Goal: Information Seeking & Learning: Check status

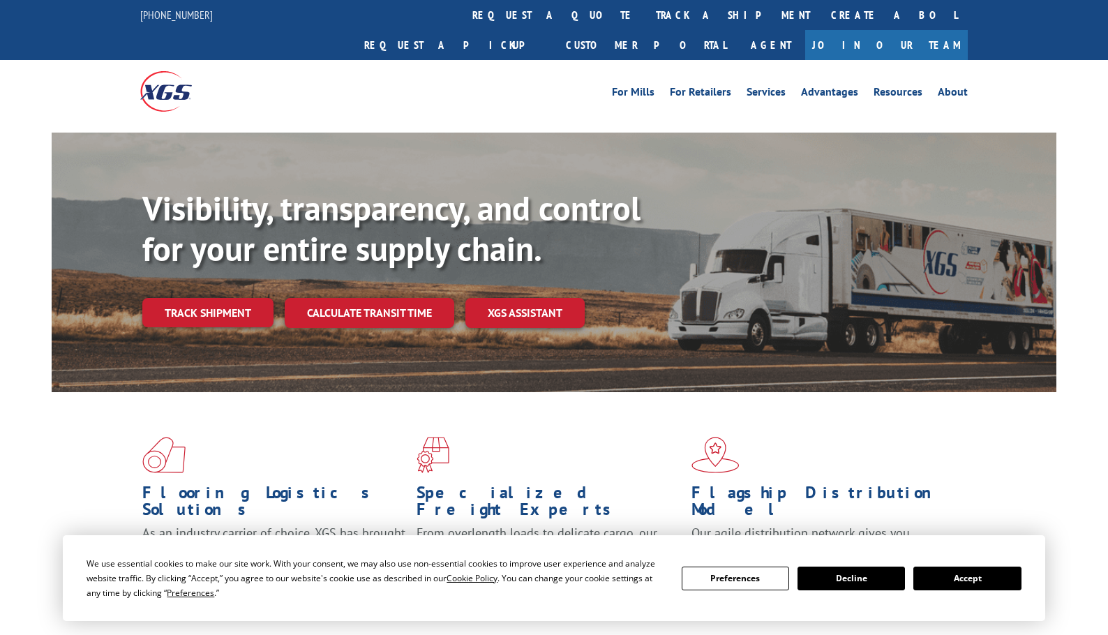
click at [951, 583] on button "Accept" at bounding box center [967, 579] width 107 height 24
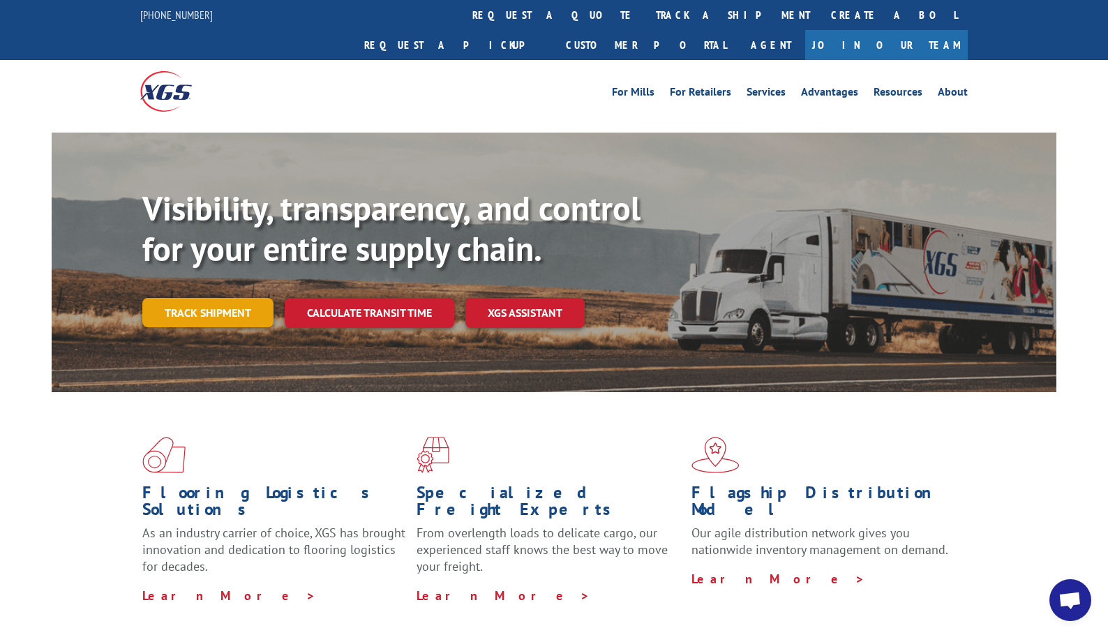
click at [191, 298] on link "Track shipment" at bounding box center [207, 312] width 131 height 29
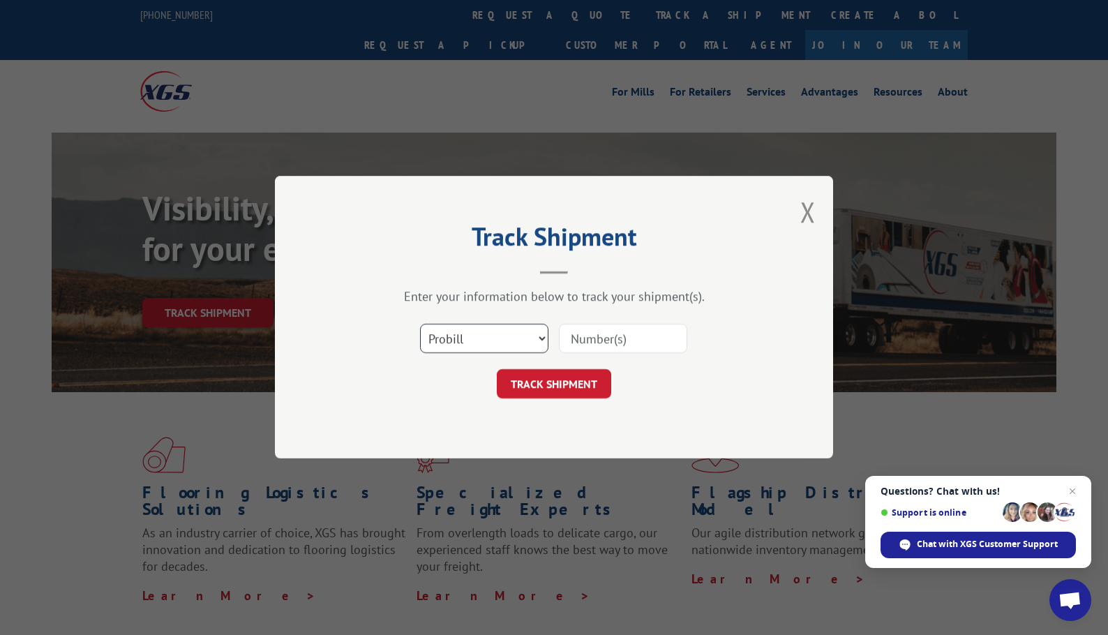
click at [489, 337] on select "Select category... Probill BOL PO" at bounding box center [484, 339] width 128 height 29
select select "po"
click at [420, 325] on select "Select category... Probill BOL PO" at bounding box center [484, 339] width 128 height 29
click at [601, 338] on input at bounding box center [623, 339] width 128 height 29
paste input "28539476"
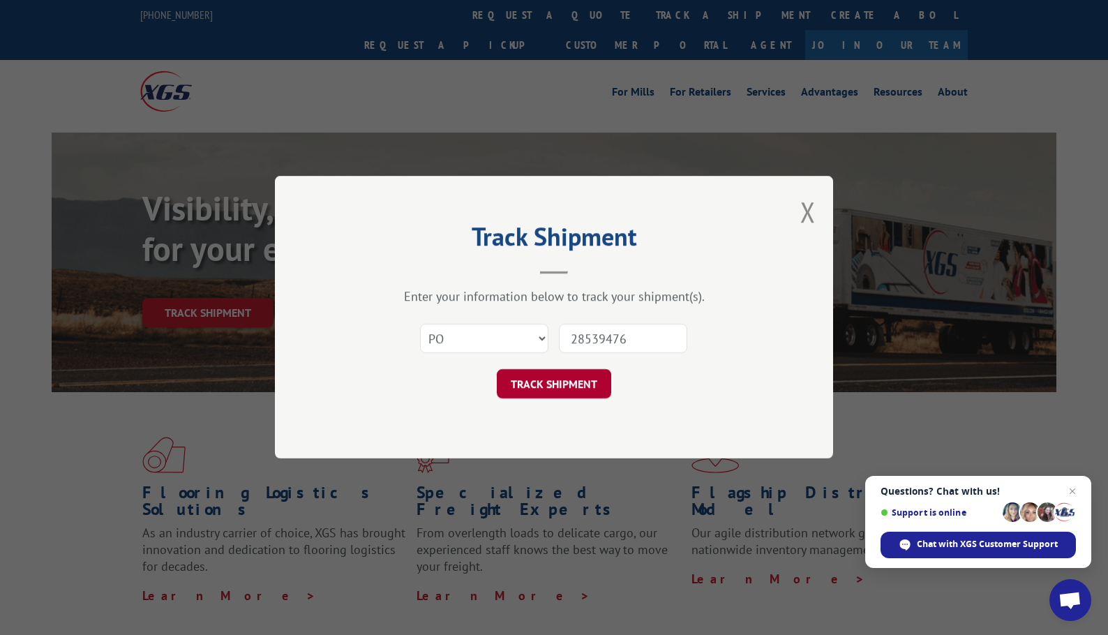
type input "28539476"
click at [593, 382] on button "TRACK SHIPMENT" at bounding box center [554, 384] width 114 height 29
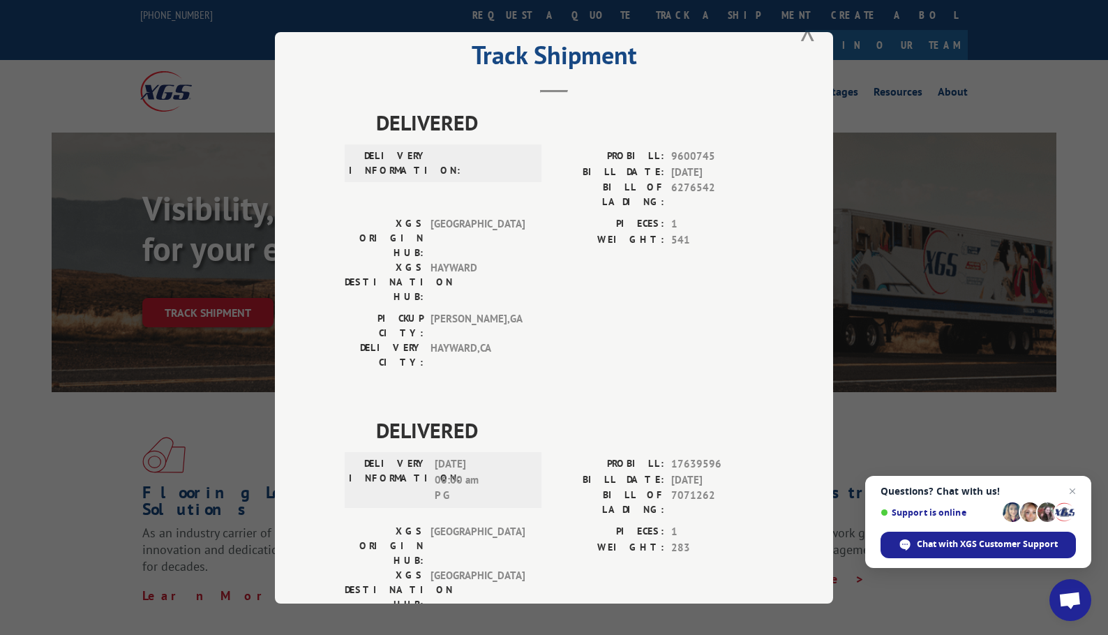
scroll to position [53, 0]
